Goal: Information Seeking & Learning: Learn about a topic

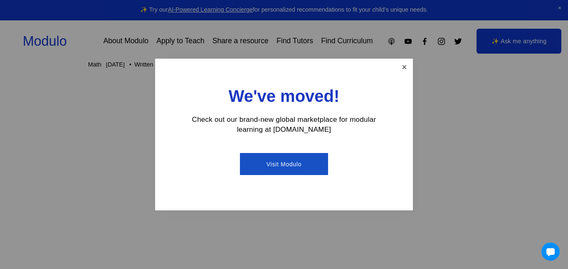
click at [406, 62] on link "Close" at bounding box center [404, 67] width 15 height 15
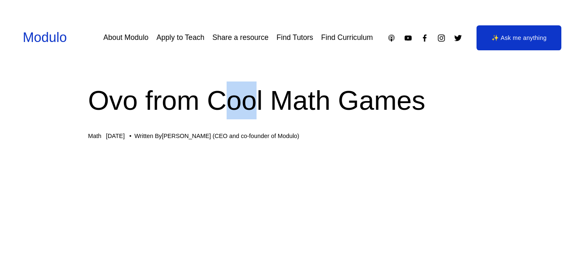
drag, startPoint x: 226, startPoint y: 105, endPoint x: 254, endPoint y: 111, distance: 28.5
click at [254, 111] on h1 "Ovo from Cool Math Games" at bounding box center [284, 100] width 392 height 38
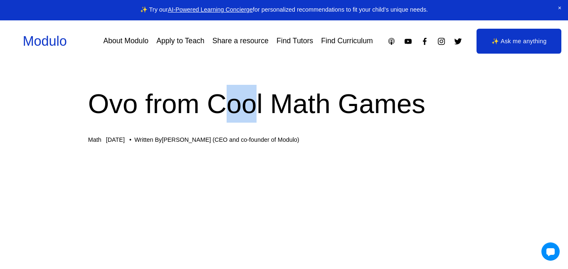
click at [272, 121] on h1 "Ovo from Cool Math Games" at bounding box center [284, 104] width 392 height 38
